Goal: Book appointment/travel/reservation

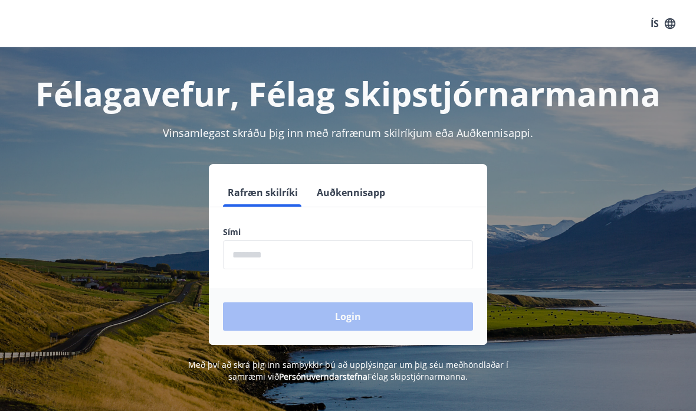
click at [257, 251] on input "phone" at bounding box center [348, 254] width 250 height 29
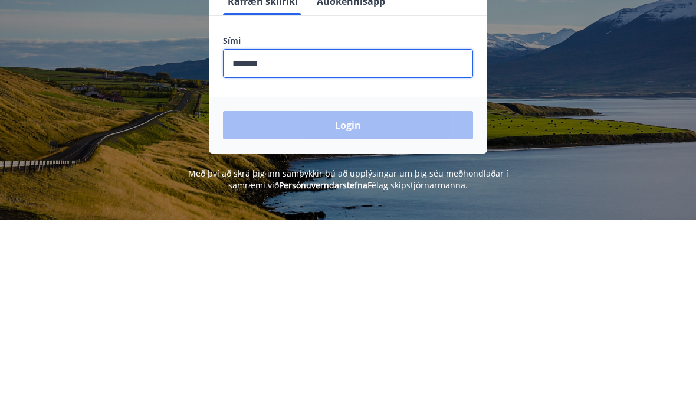
type input "********"
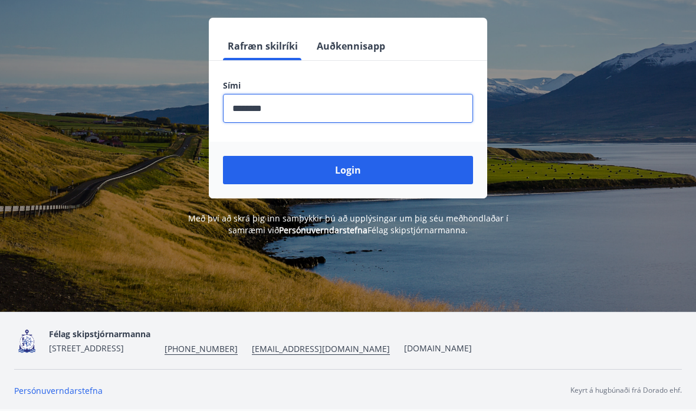
click at [356, 156] on button "Login" at bounding box center [348, 170] width 250 height 28
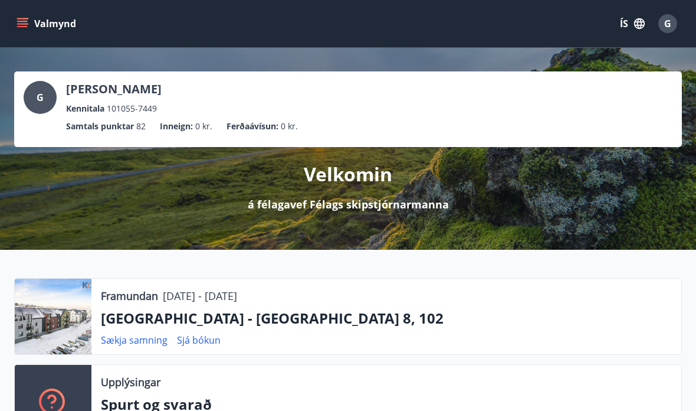
click at [35, 8] on div "Valmynd ÍS G" at bounding box center [348, 23] width 696 height 47
click at [28, 22] on button "Valmynd" at bounding box center [47, 23] width 67 height 21
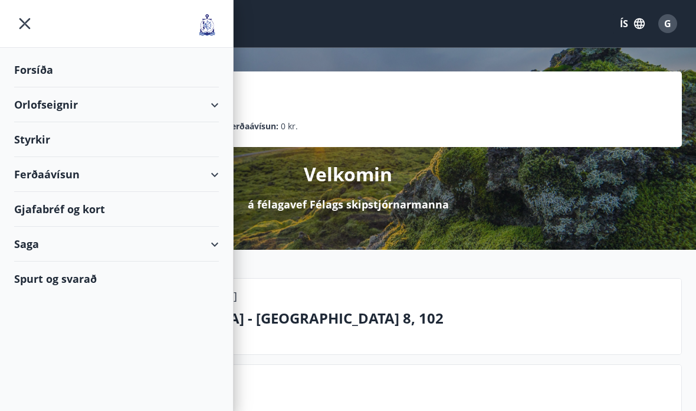
click at [217, 103] on div "Orlofseignir" at bounding box center [116, 104] width 205 height 35
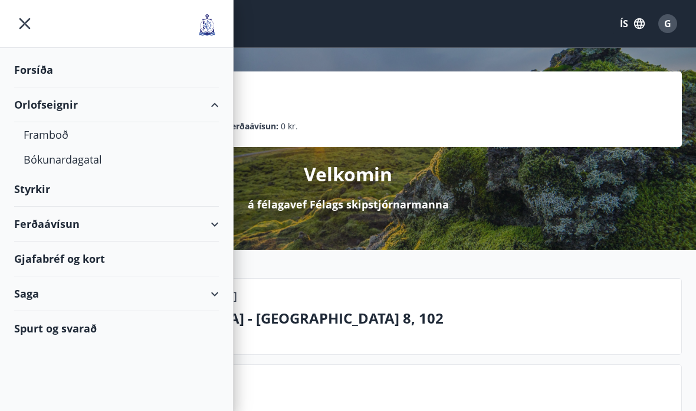
click at [71, 158] on div "Bókunardagatal" at bounding box center [117, 159] width 186 height 25
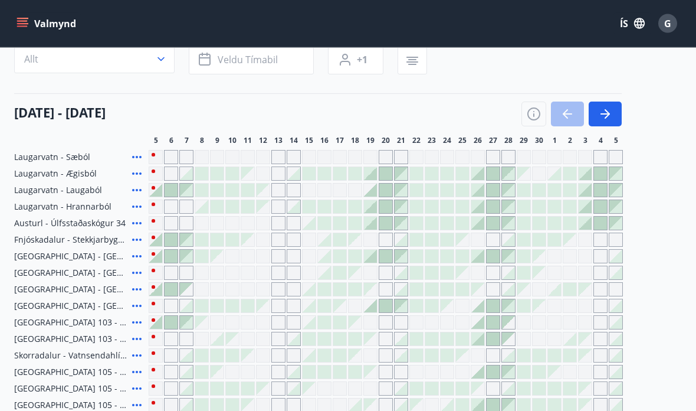
scroll to position [97, 0]
click at [608, 109] on icon "button" at bounding box center [605, 114] width 14 height 14
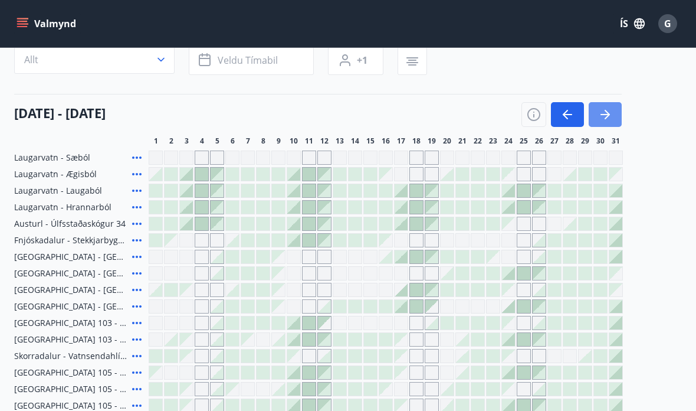
click at [608, 111] on icon "button" at bounding box center [605, 114] width 14 height 14
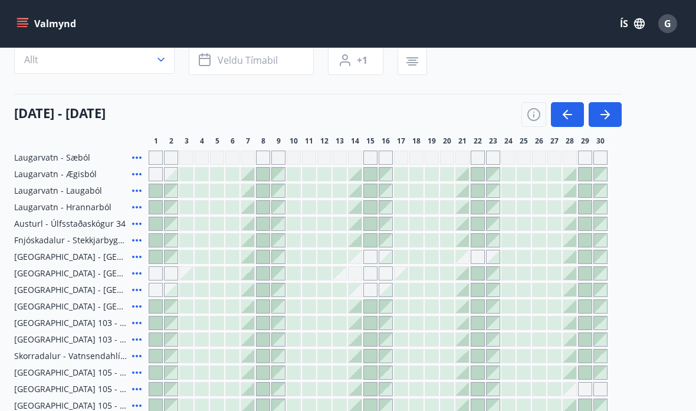
click at [253, 275] on div at bounding box center [247, 273] width 13 height 13
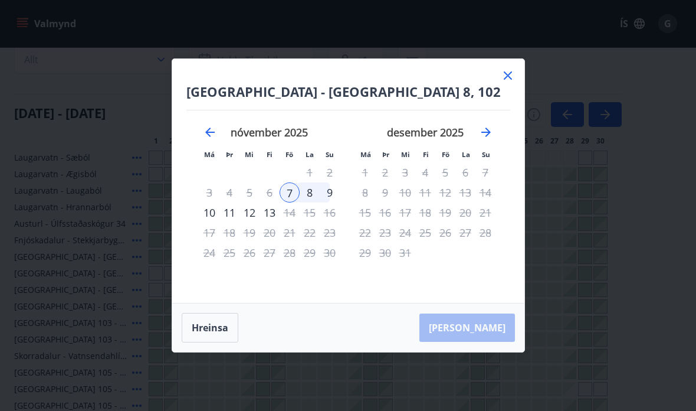
click at [335, 202] on div "9" at bounding box center [330, 192] width 20 height 20
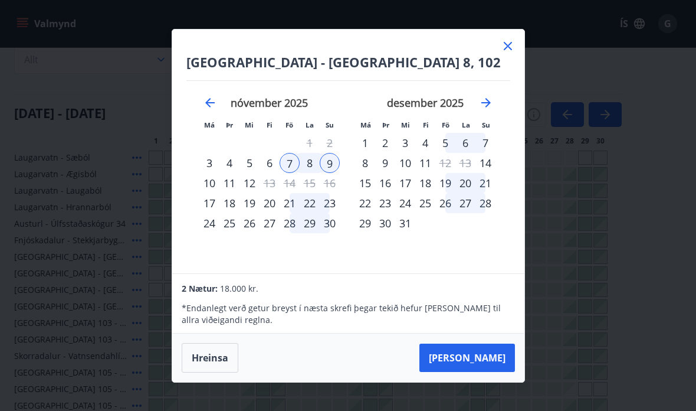
click at [494, 372] on button "Taka Frá" at bounding box center [468, 357] width 96 height 28
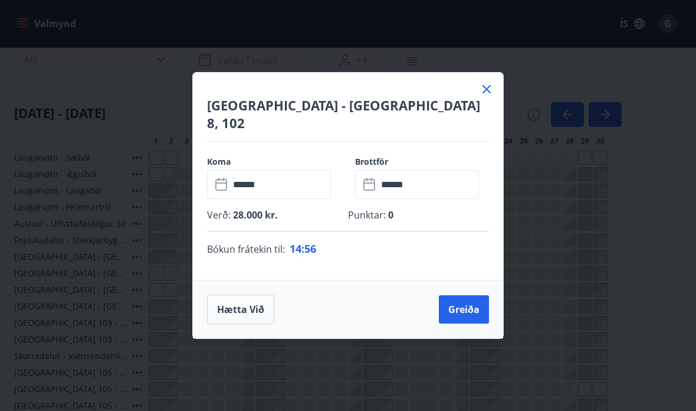
click at [473, 320] on button "Greiða" at bounding box center [464, 309] width 50 height 28
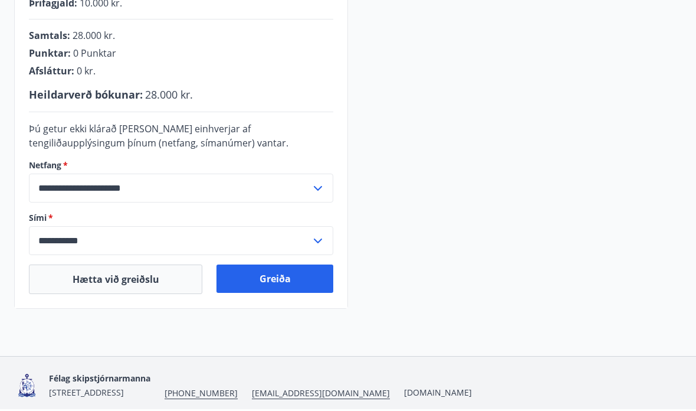
scroll to position [326, 0]
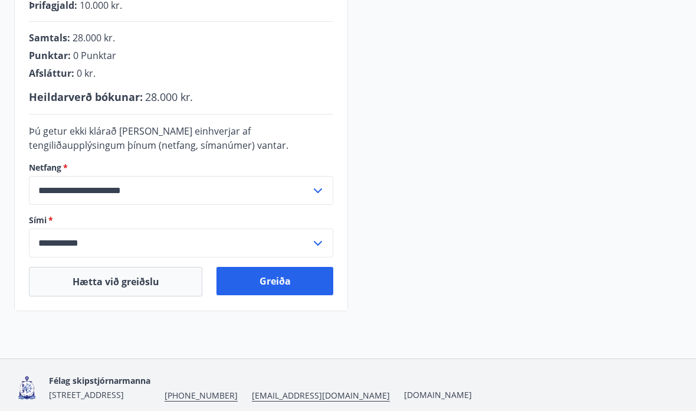
click at [276, 275] on button "Greiða" at bounding box center [275, 281] width 117 height 28
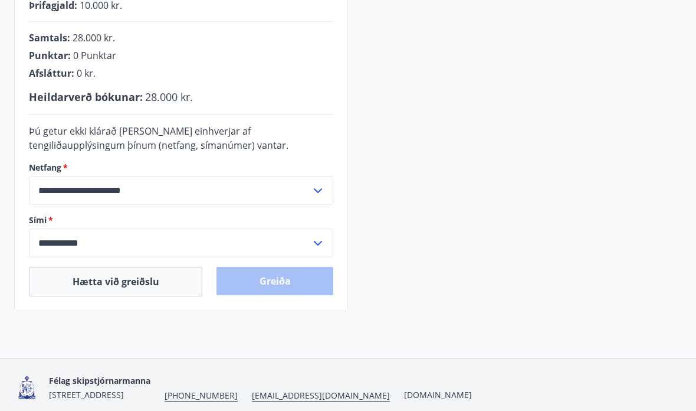
scroll to position [373, 0]
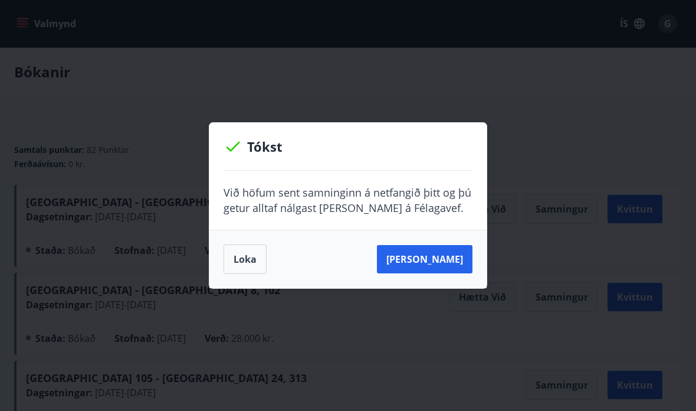
click at [253, 258] on button "Loka" at bounding box center [245, 259] width 43 height 30
click at [253, 251] on button "Loka" at bounding box center [245, 259] width 43 height 30
click at [245, 262] on button "Loka" at bounding box center [245, 259] width 43 height 30
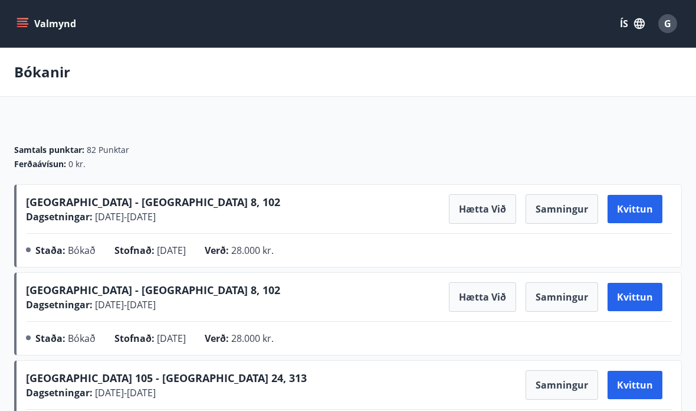
click at [30, 22] on button "Valmynd" at bounding box center [47, 23] width 67 height 21
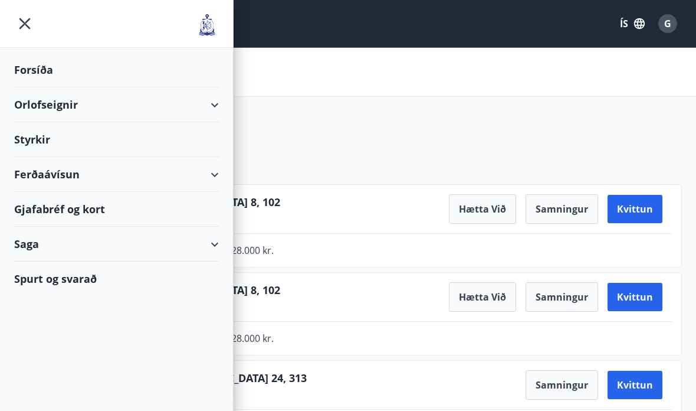
click at [219, 101] on icon at bounding box center [215, 105] width 14 height 14
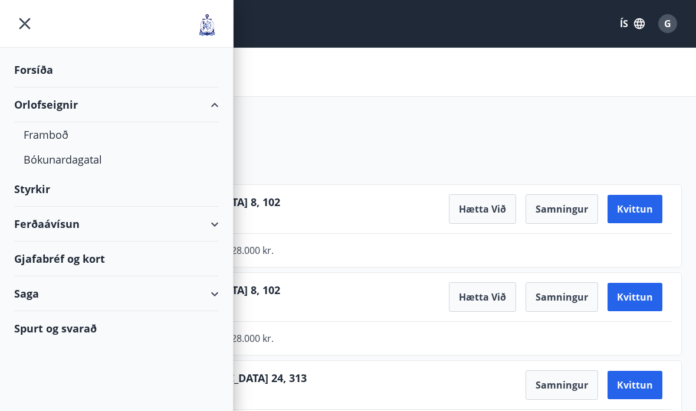
click at [83, 159] on div "Bókunardagatal" at bounding box center [117, 159] width 186 height 25
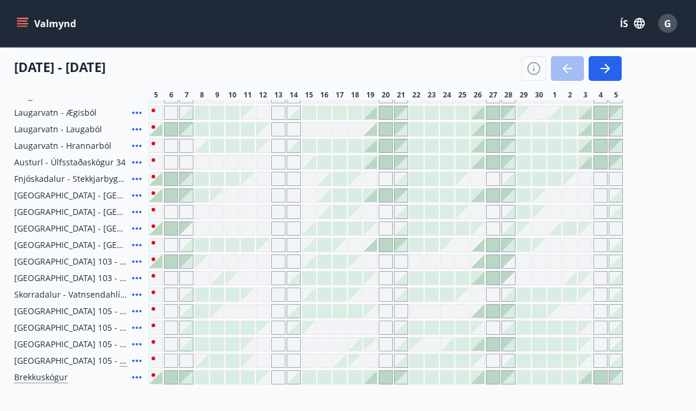
scroll to position [158, 0]
